Goal: Task Accomplishment & Management: Manage account settings

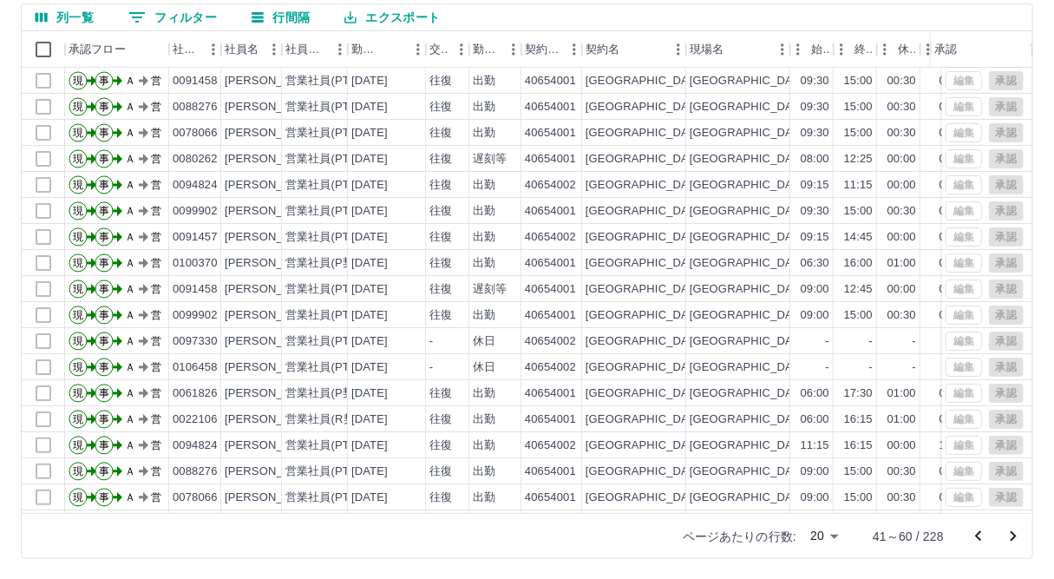
scroll to position [12, 0]
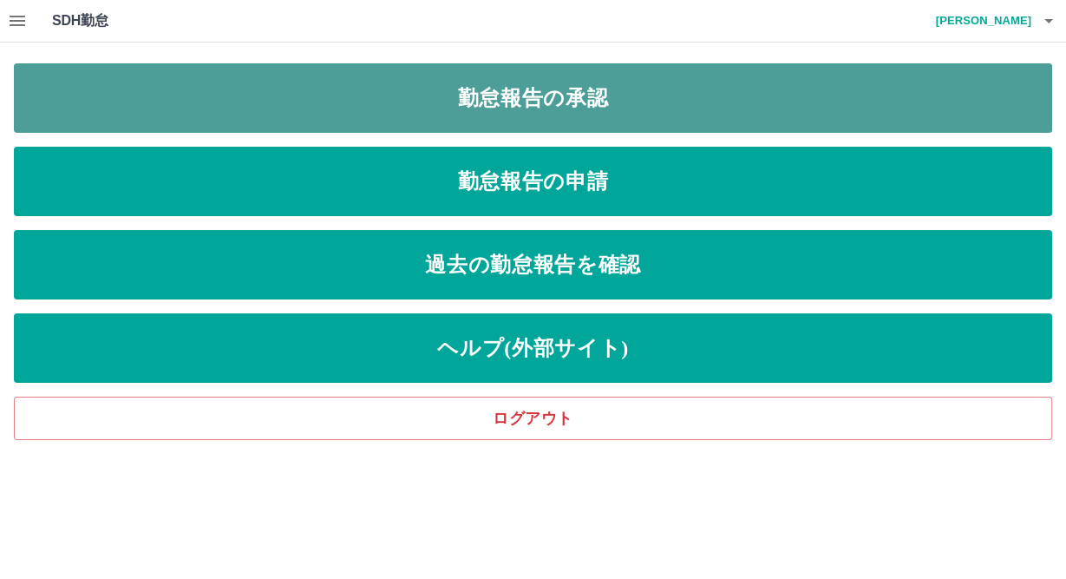
click at [311, 111] on link "勤怠報告の承認" at bounding box center [533, 97] width 1038 height 69
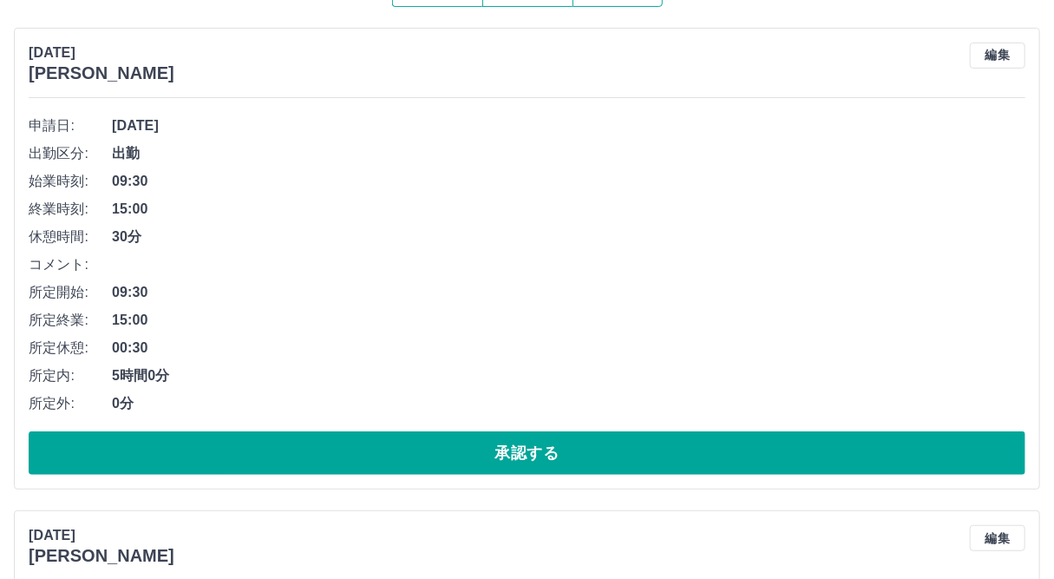
scroll to position [264, 0]
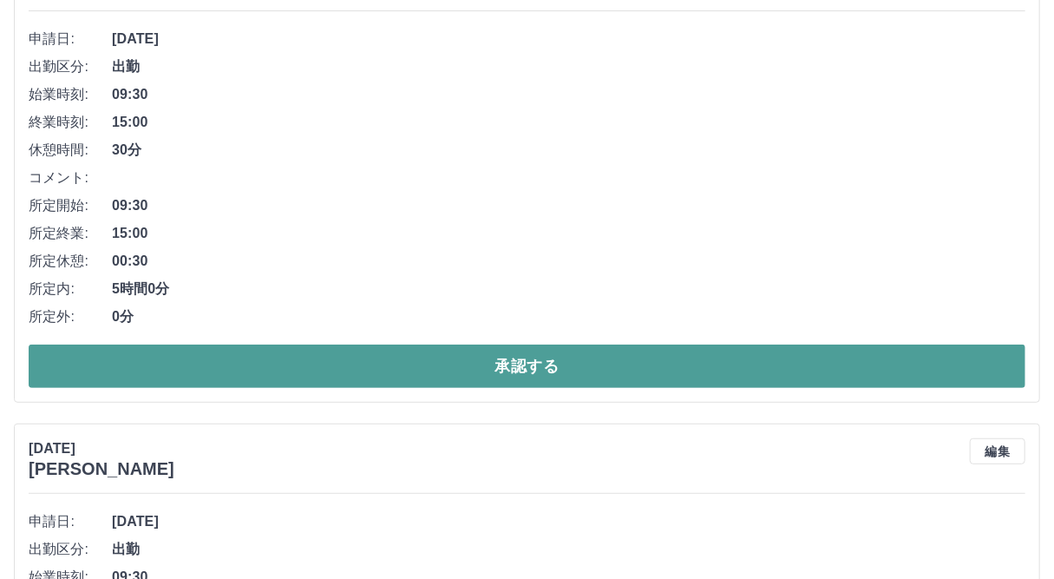
click at [485, 376] on button "承認する" at bounding box center [527, 365] width 997 height 43
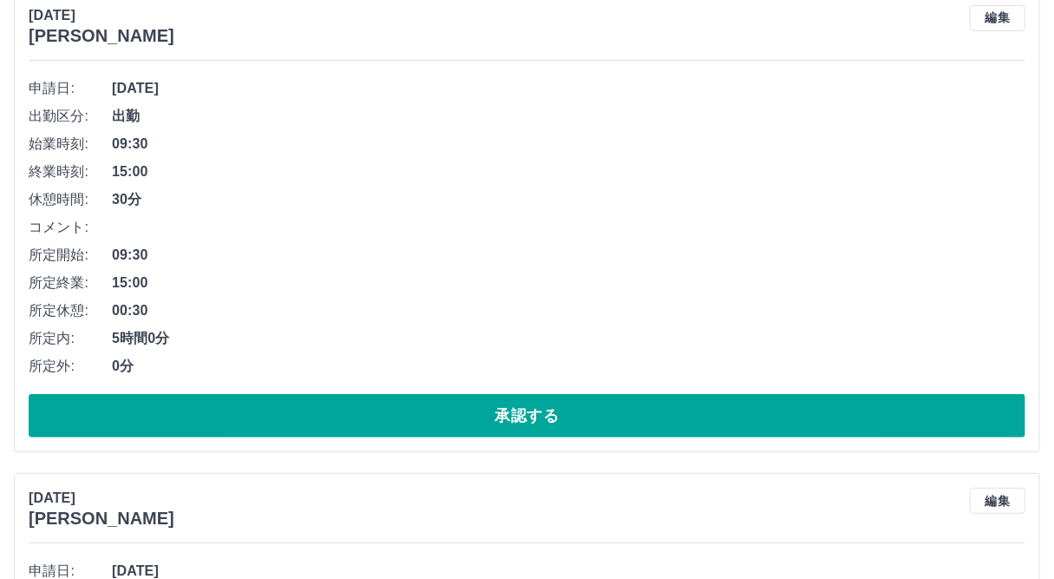
scroll to position [222, 0]
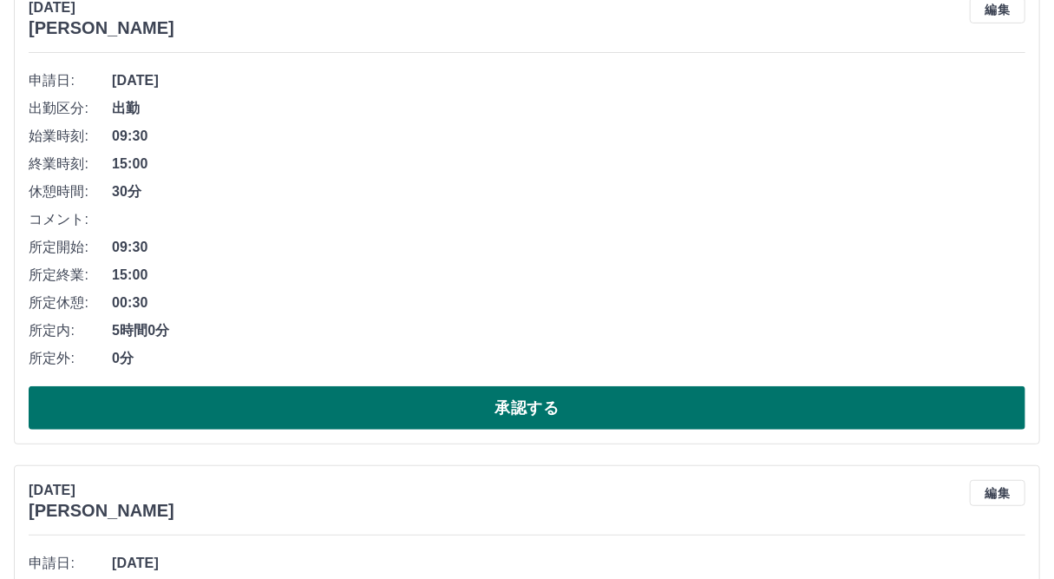
click at [592, 396] on button "承認する" at bounding box center [527, 407] width 997 height 43
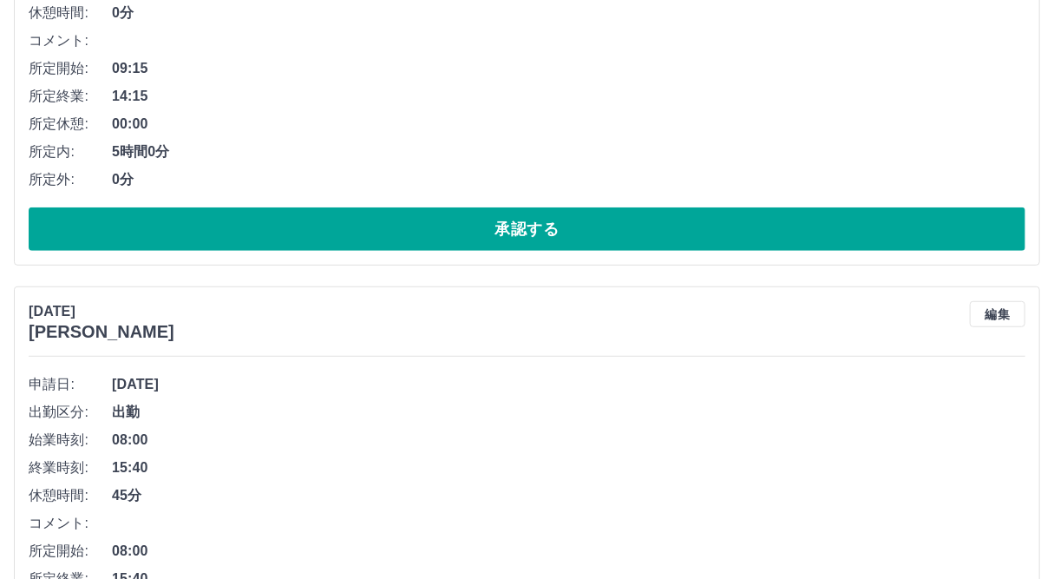
scroll to position [490, 0]
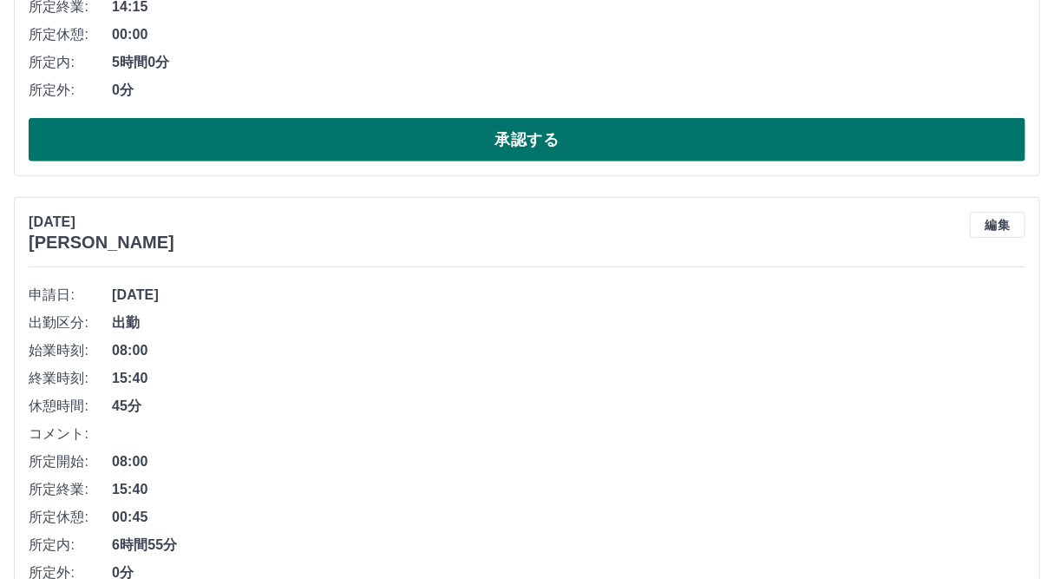
click at [645, 134] on button "承認する" at bounding box center [527, 139] width 997 height 43
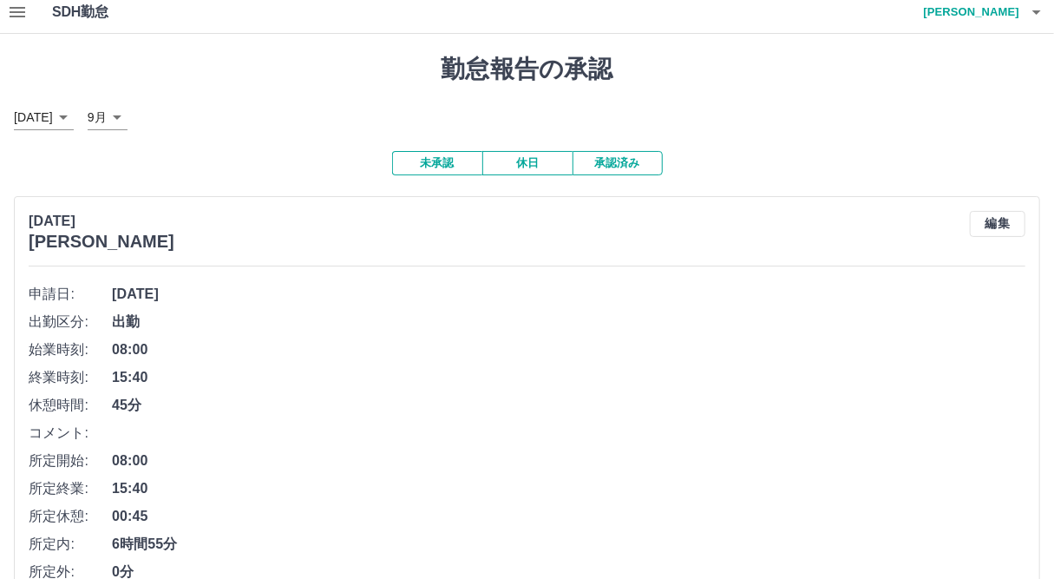
scroll to position [108, 0]
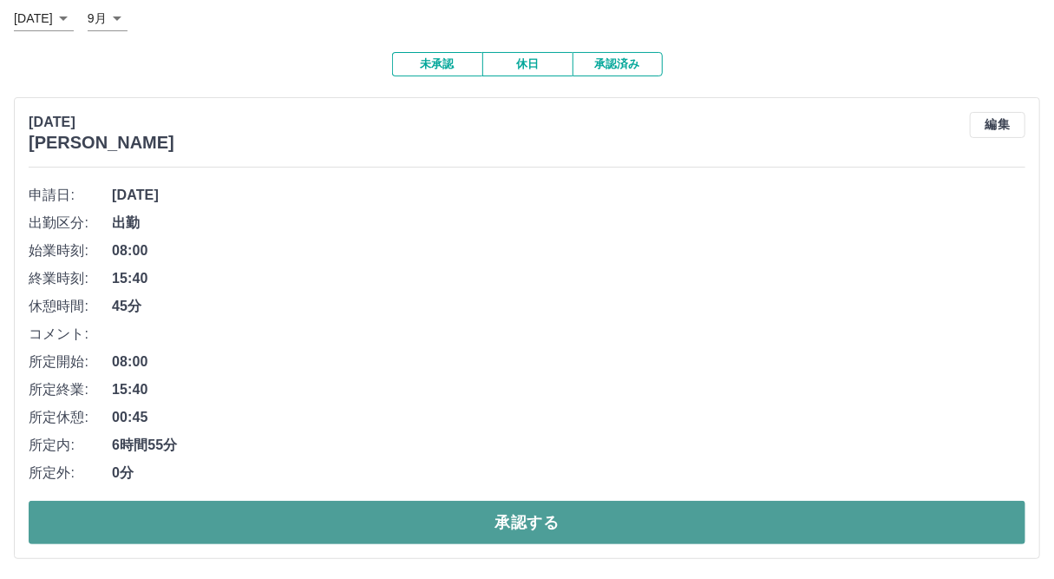
click at [584, 529] on button "承認する" at bounding box center [527, 521] width 997 height 43
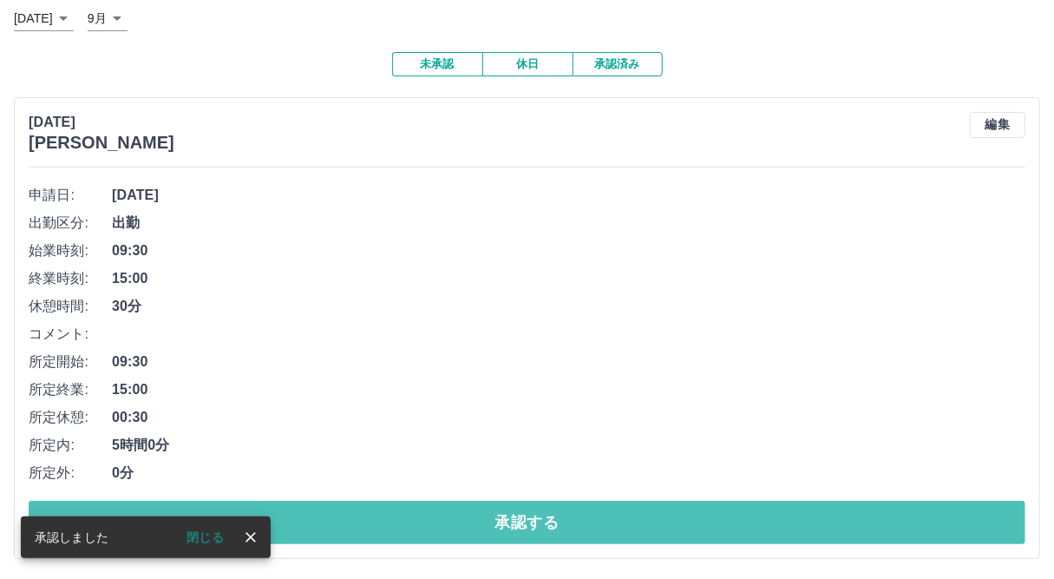
click at [584, 529] on button "承認する" at bounding box center [527, 521] width 997 height 43
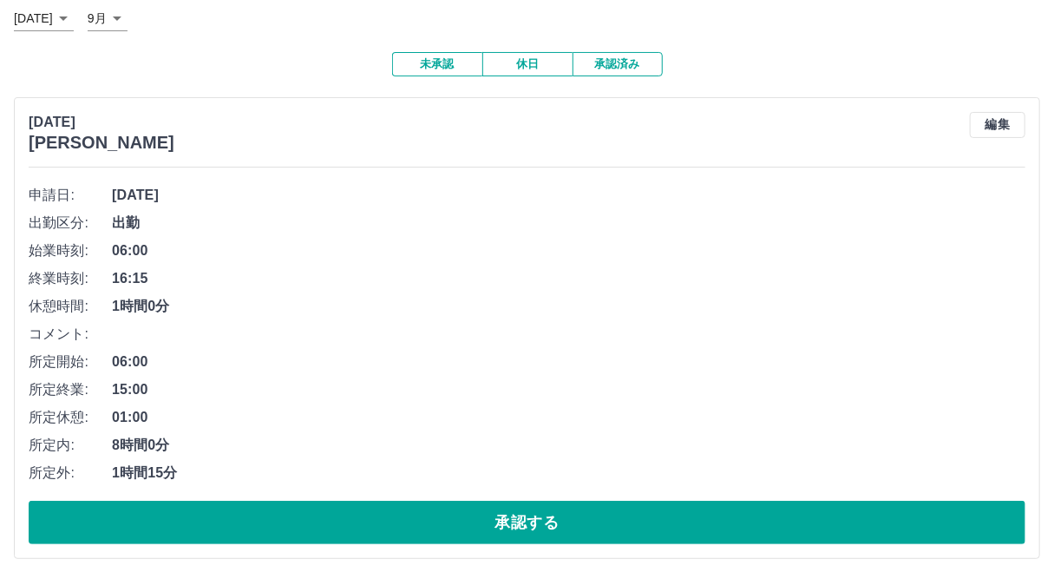
click at [584, 529] on button "承認する" at bounding box center [527, 521] width 997 height 43
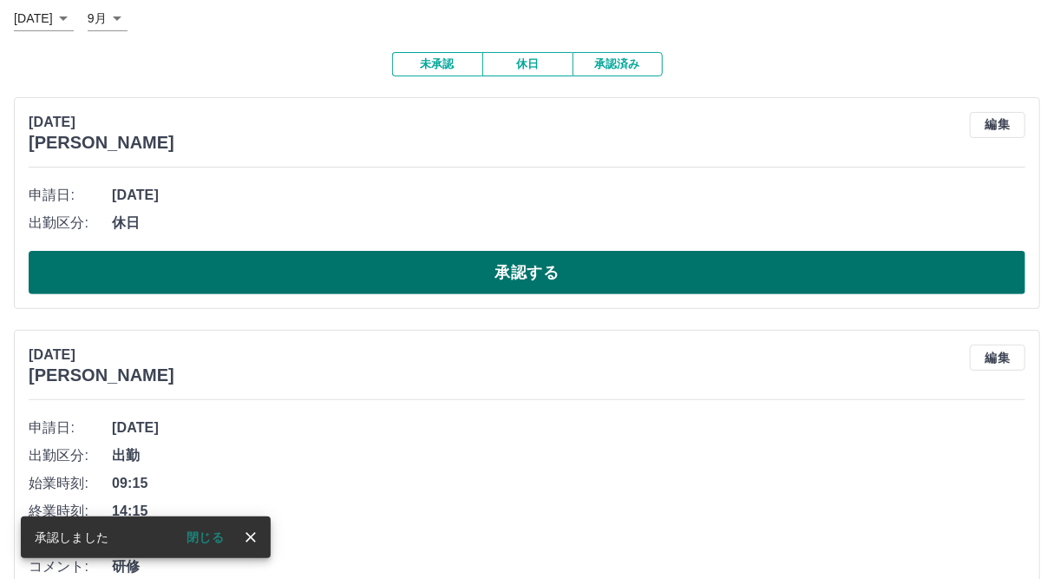
click at [457, 271] on button "承認する" at bounding box center [527, 272] width 997 height 43
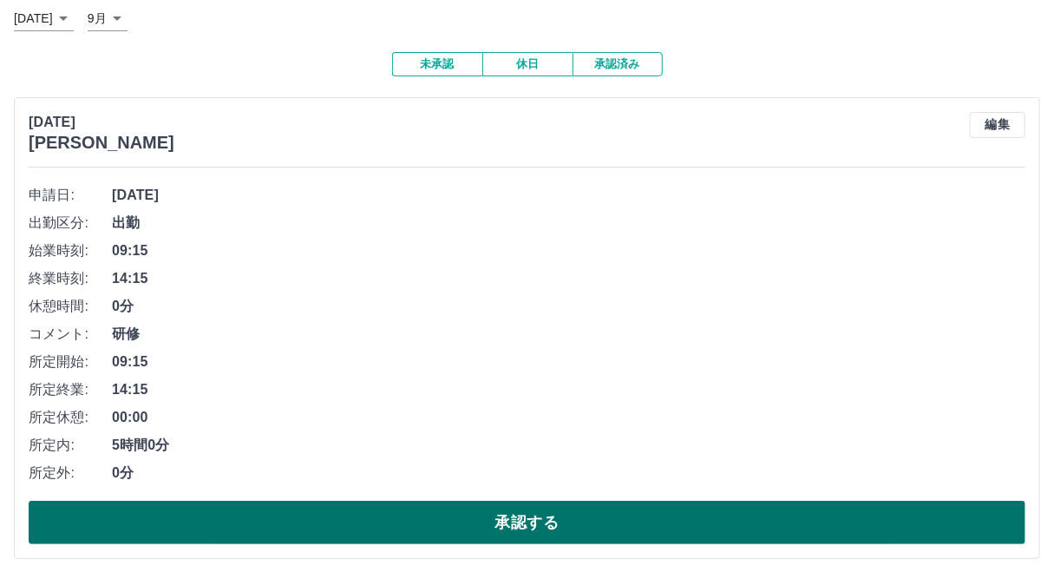
click at [493, 513] on button "承認する" at bounding box center [527, 521] width 997 height 43
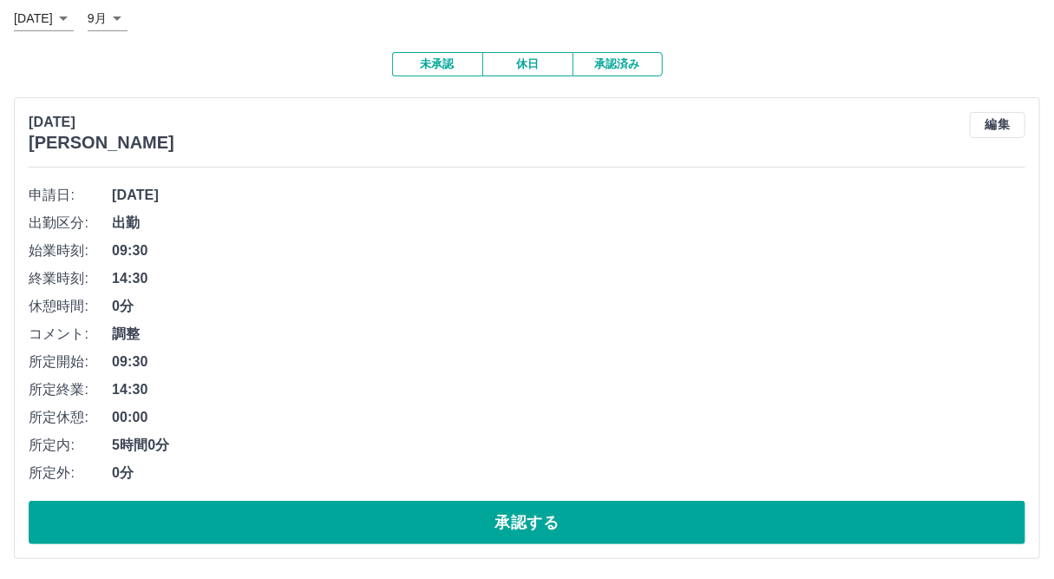
click at [493, 513] on button "承認する" at bounding box center [527, 521] width 997 height 43
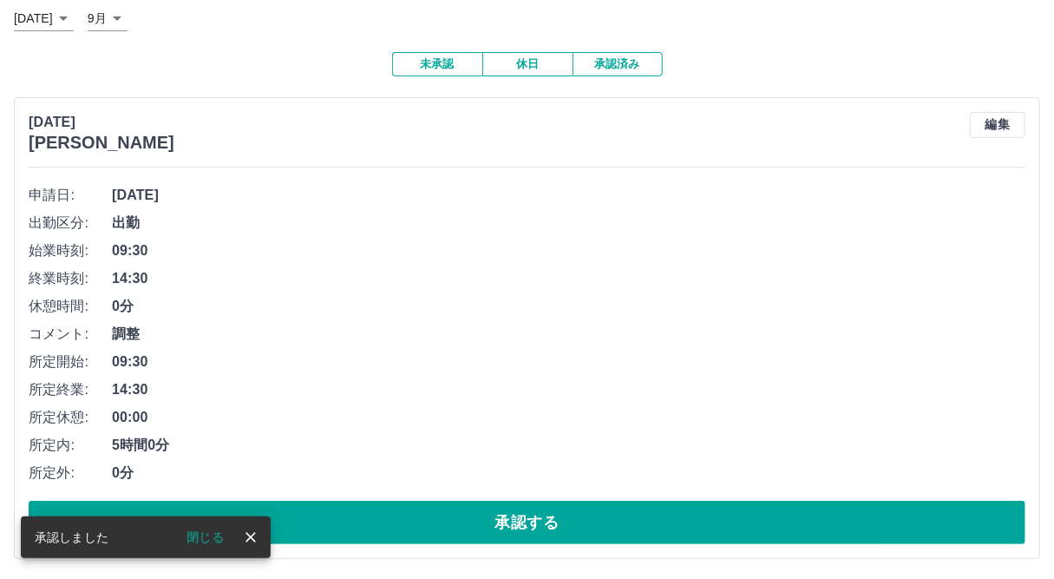
click at [493, 513] on button "承認する" at bounding box center [527, 521] width 997 height 43
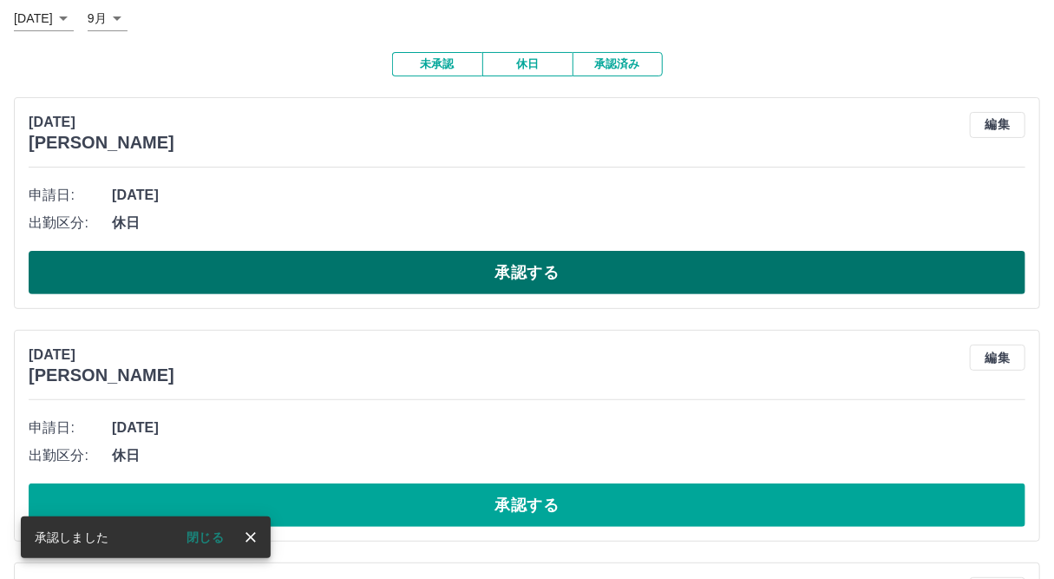
click at [416, 287] on button "承認する" at bounding box center [527, 272] width 997 height 43
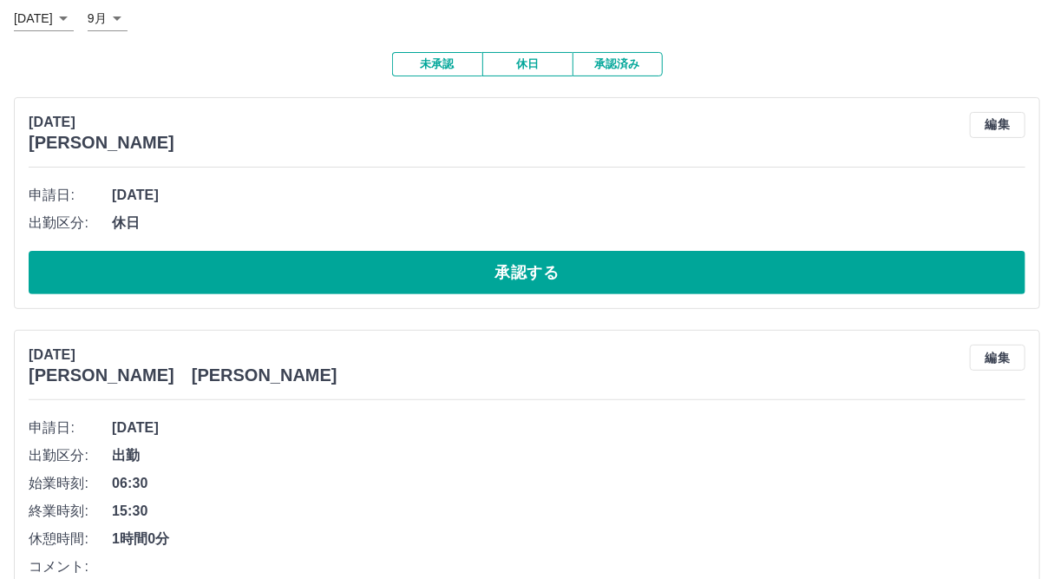
click at [416, 287] on button "承認する" at bounding box center [527, 272] width 997 height 43
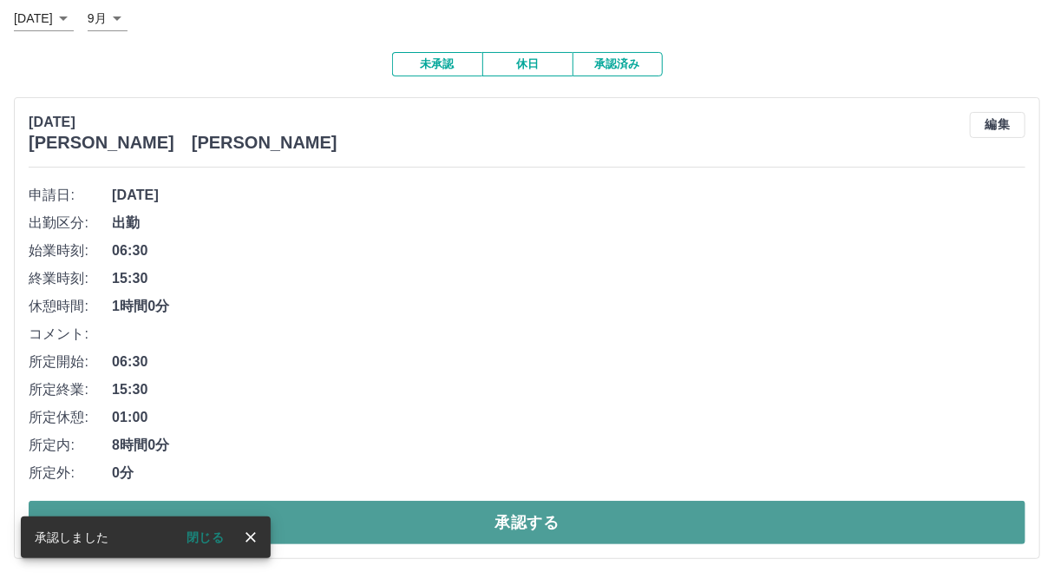
click at [363, 520] on button "承認する" at bounding box center [527, 521] width 997 height 43
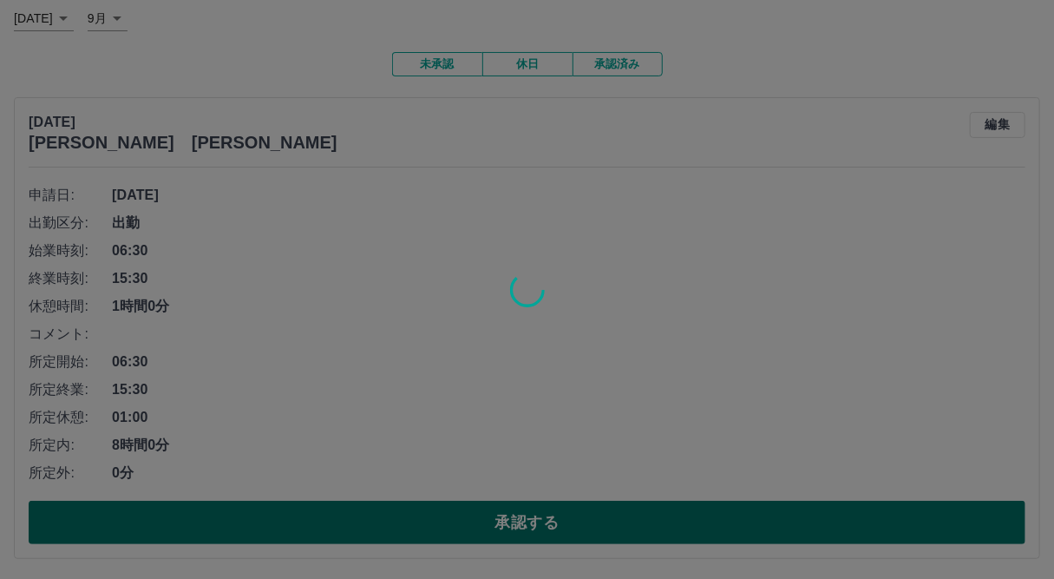
click at [363, 520] on div at bounding box center [527, 289] width 1054 height 579
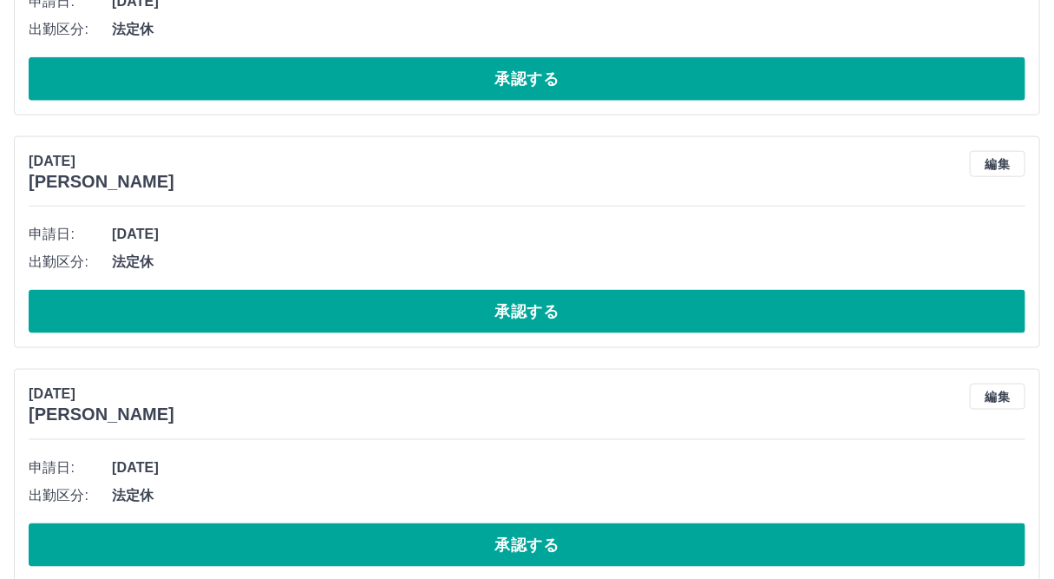
scroll to position [3795, 0]
